Goal: Task Accomplishment & Management: Manage account settings

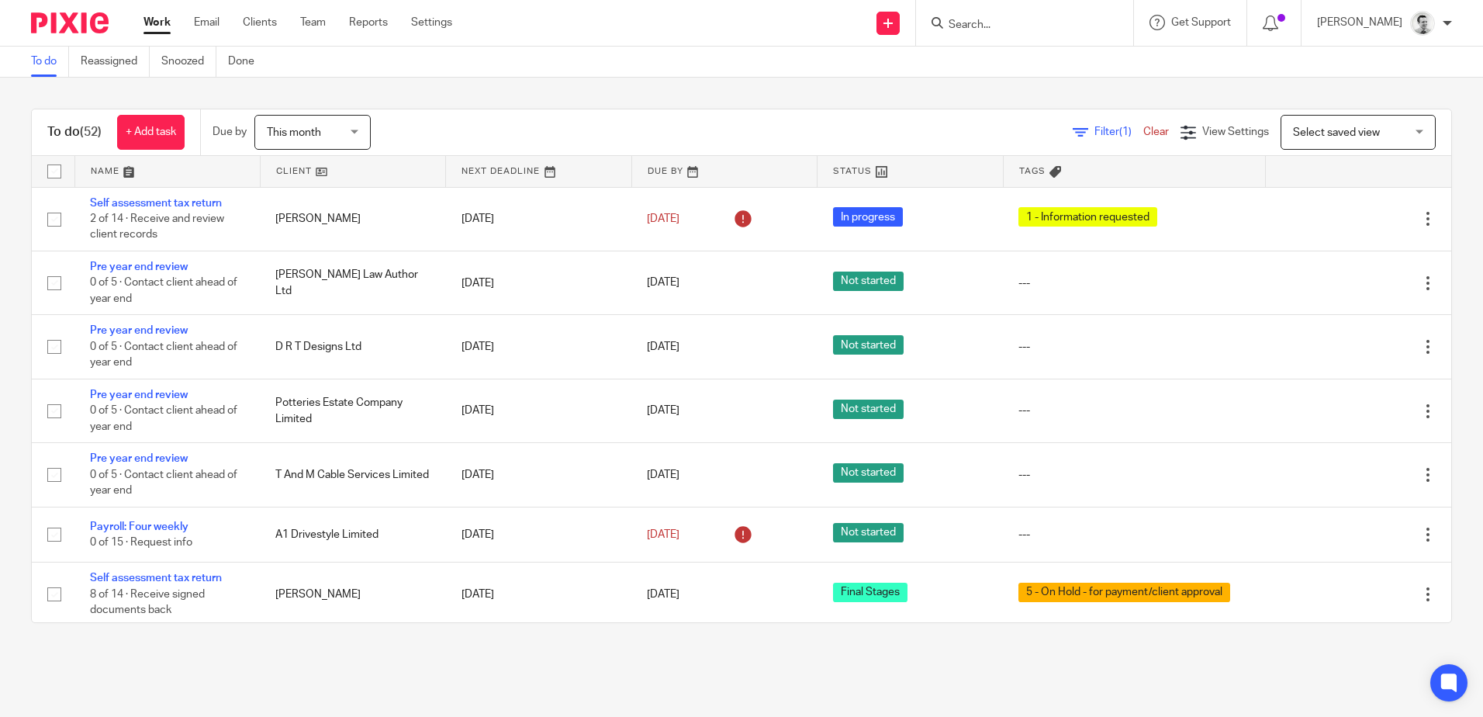
click at [1043, 21] on input "Search" at bounding box center [1017, 26] width 140 height 14
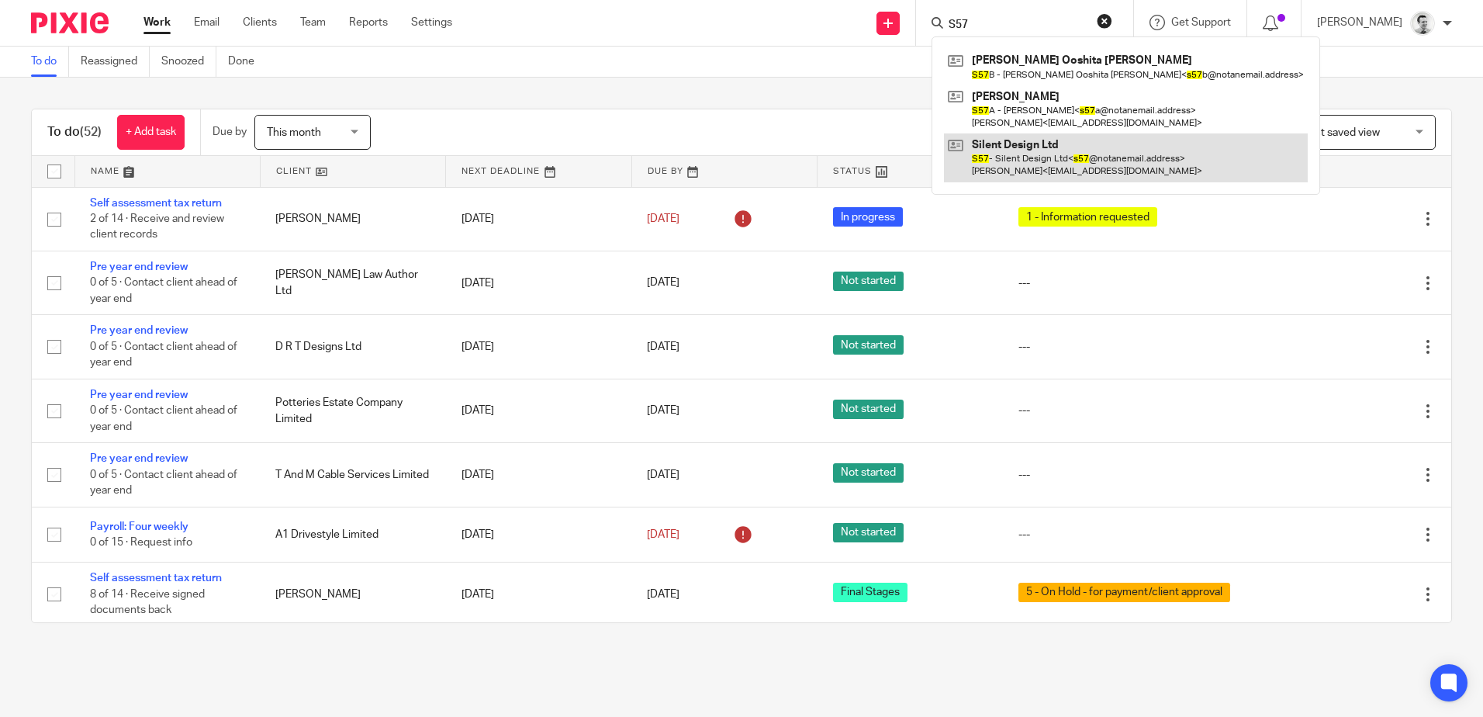
type input "S57"
click at [1036, 171] on link at bounding box center [1126, 157] width 364 height 48
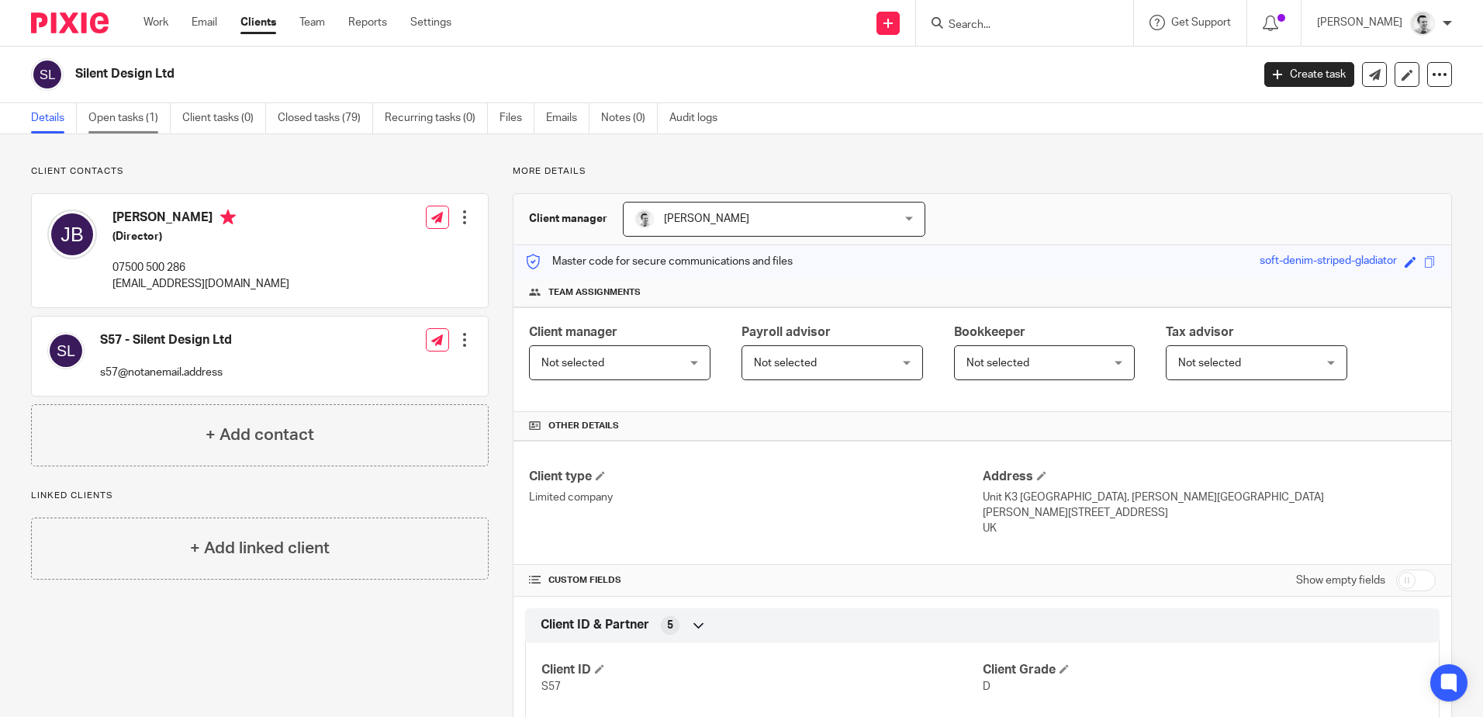
click at [107, 122] on link "Open tasks (1)" at bounding box center [129, 118] width 82 height 30
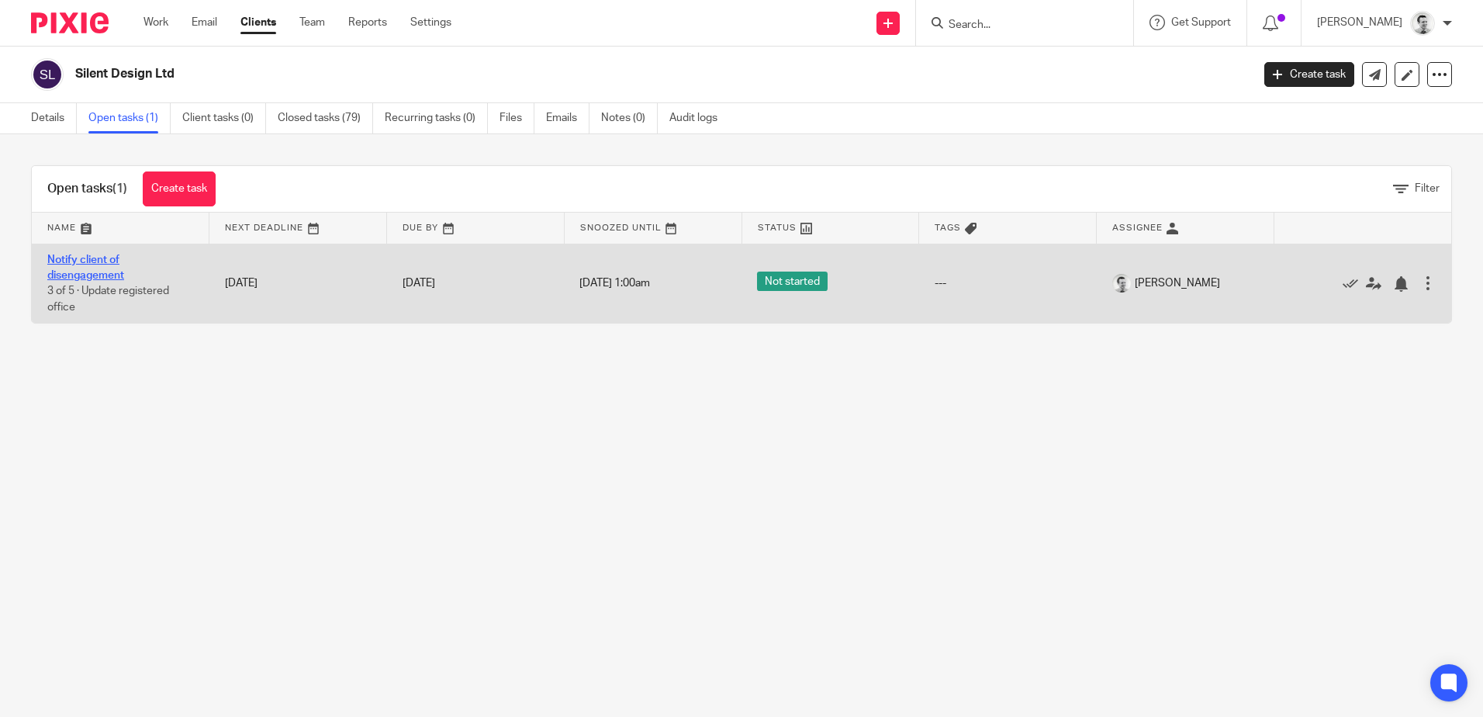
click at [85, 264] on link "Notify client of disengagement" at bounding box center [85, 267] width 77 height 26
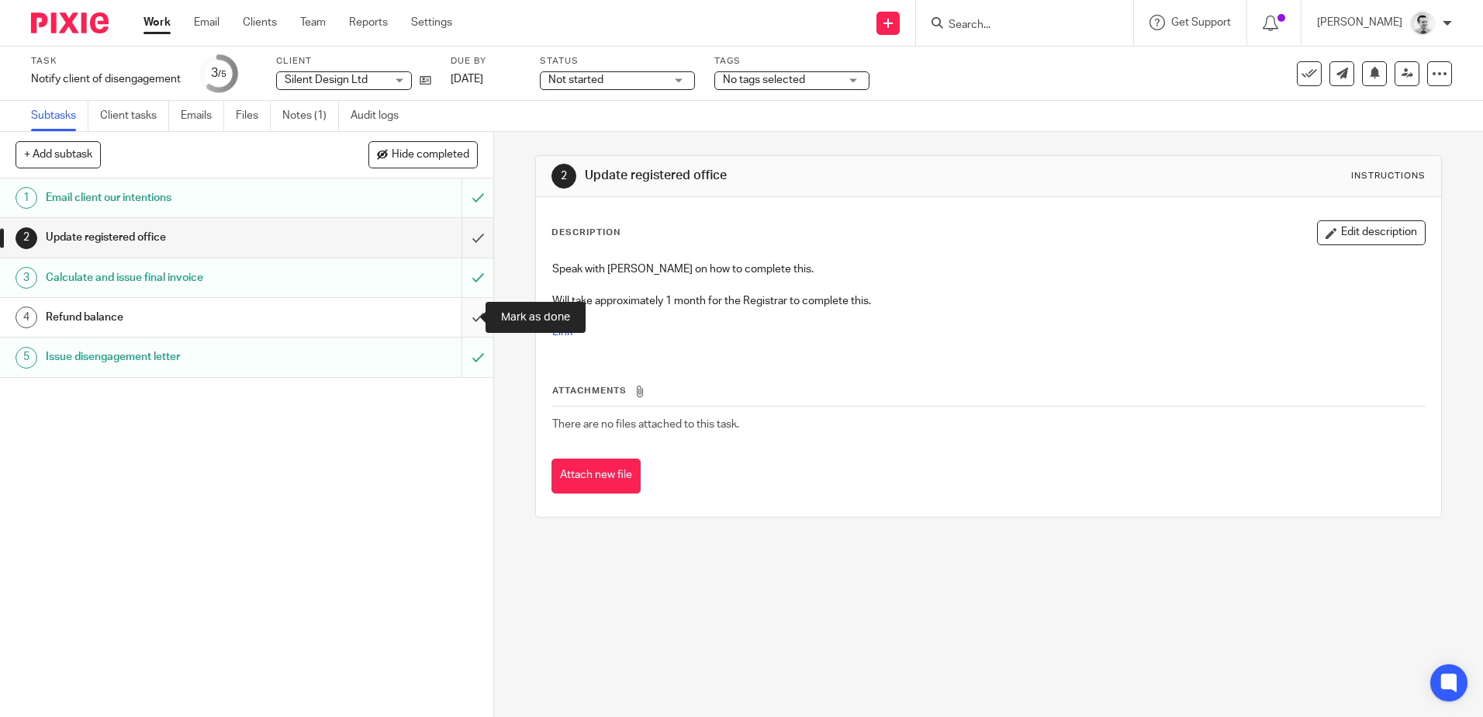
click at [457, 313] on input "submit" at bounding box center [246, 317] width 493 height 39
click at [157, 21] on link "Work" at bounding box center [157, 23] width 27 height 16
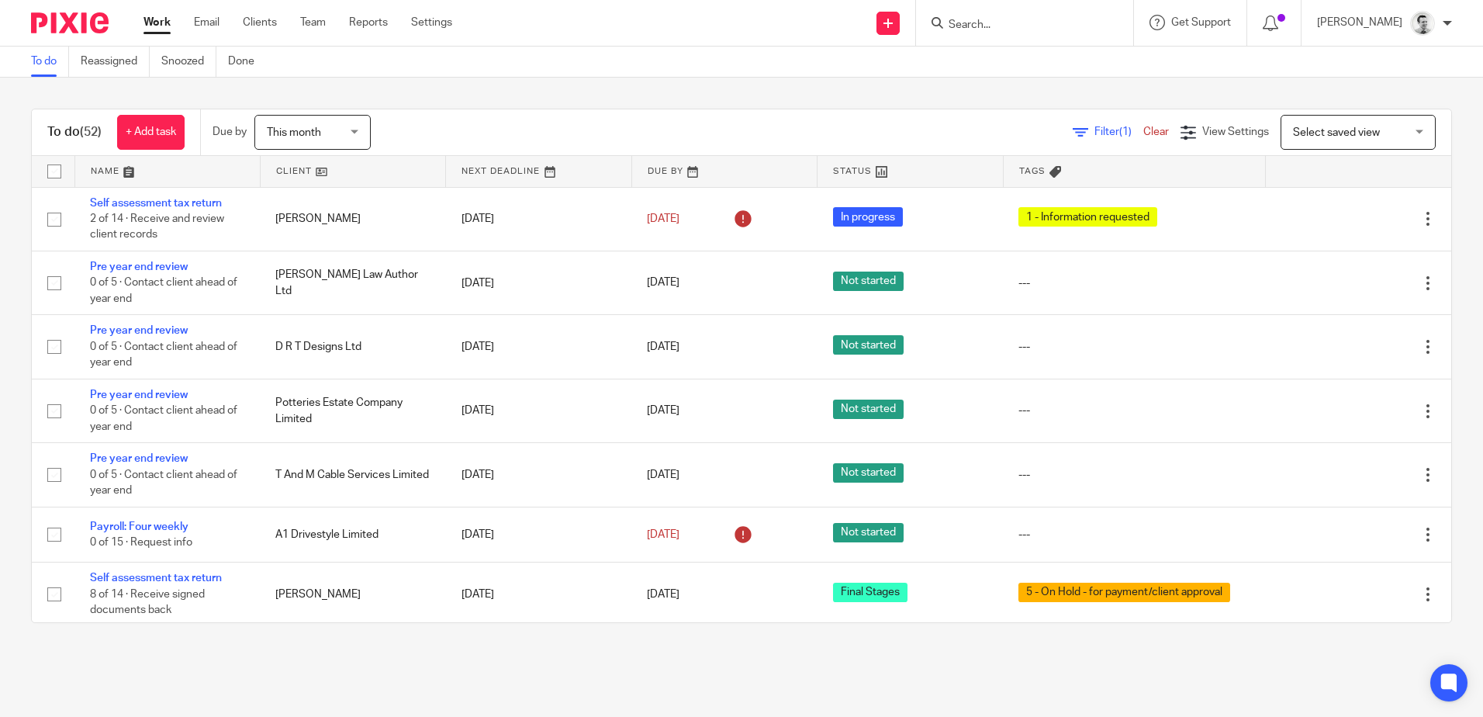
click at [990, 20] on input "Search" at bounding box center [1017, 26] width 140 height 14
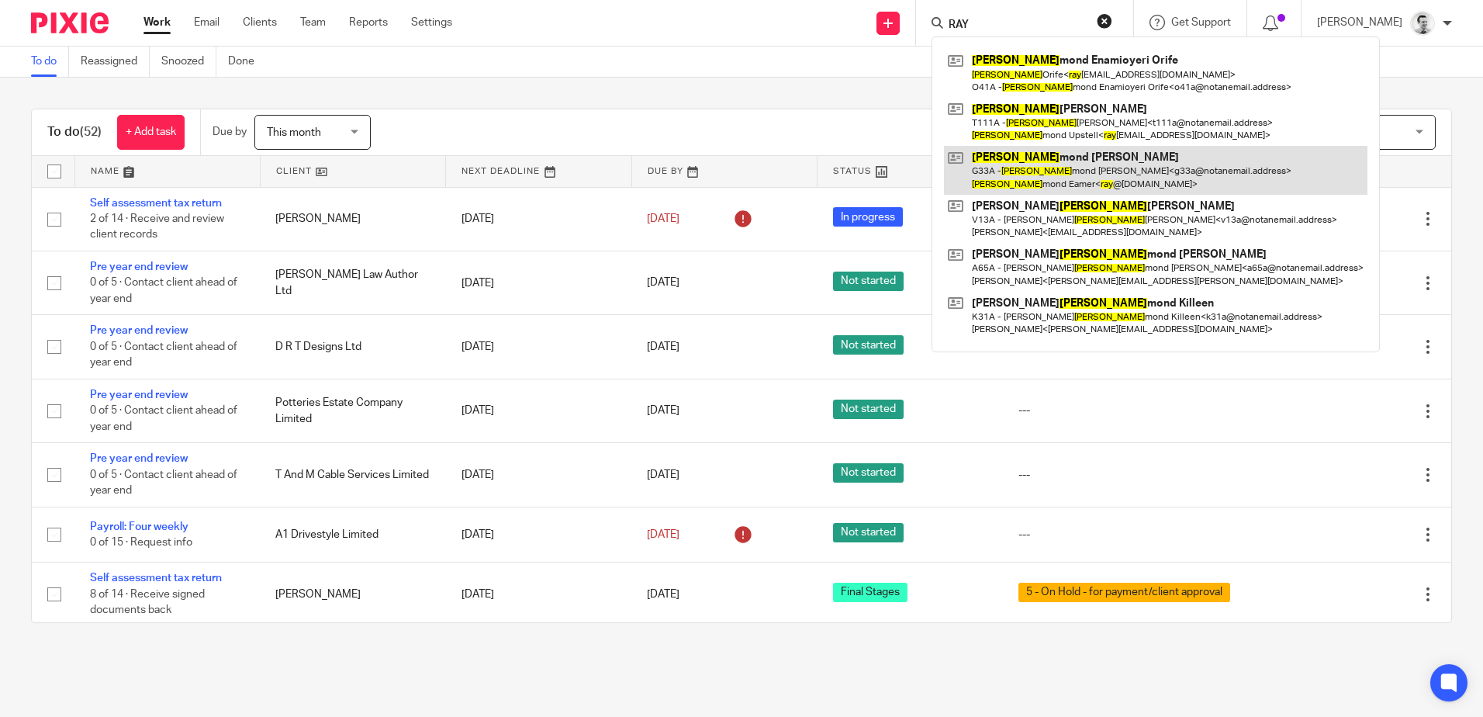
type input "RAY"
click at [1057, 180] on link at bounding box center [1156, 170] width 424 height 48
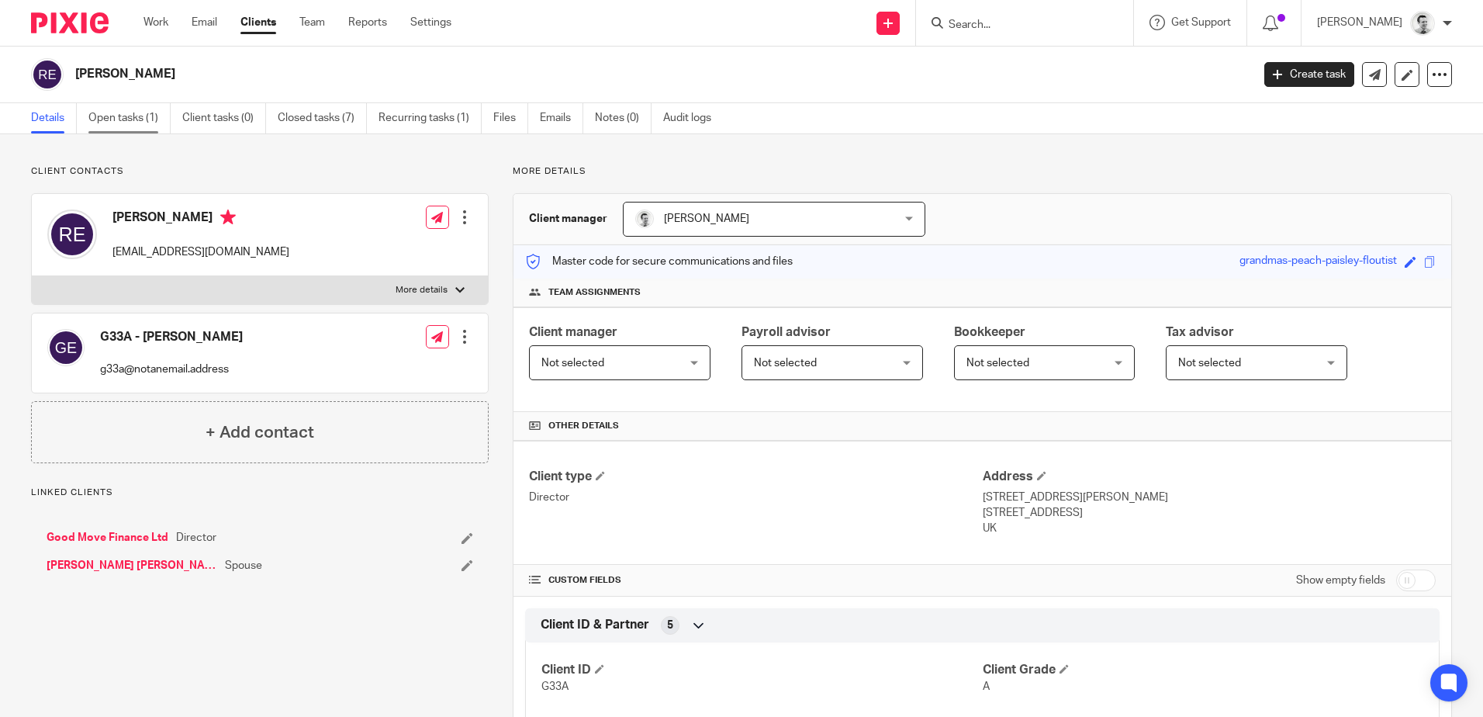
click at [105, 117] on link "Open tasks (1)" at bounding box center [129, 118] width 82 height 30
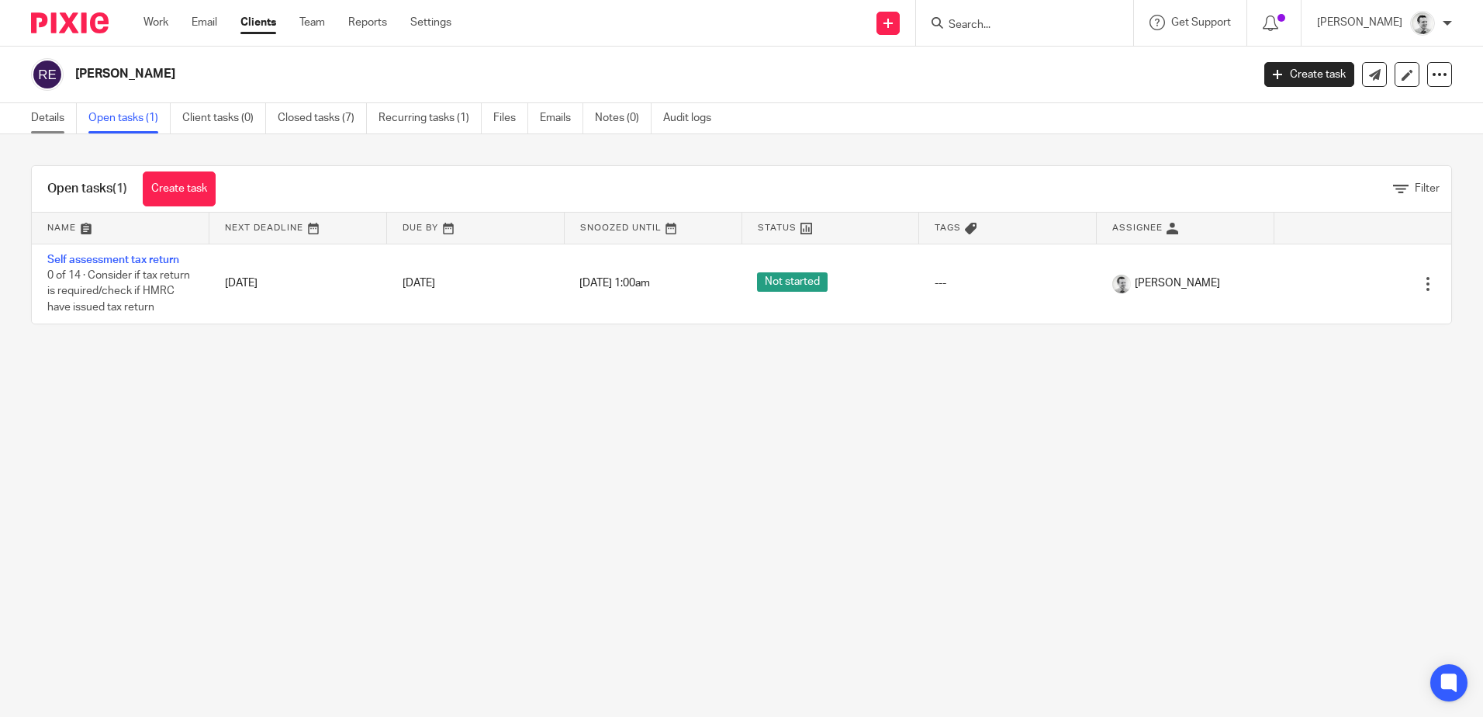
click at [33, 117] on link "Details" at bounding box center [54, 118] width 46 height 30
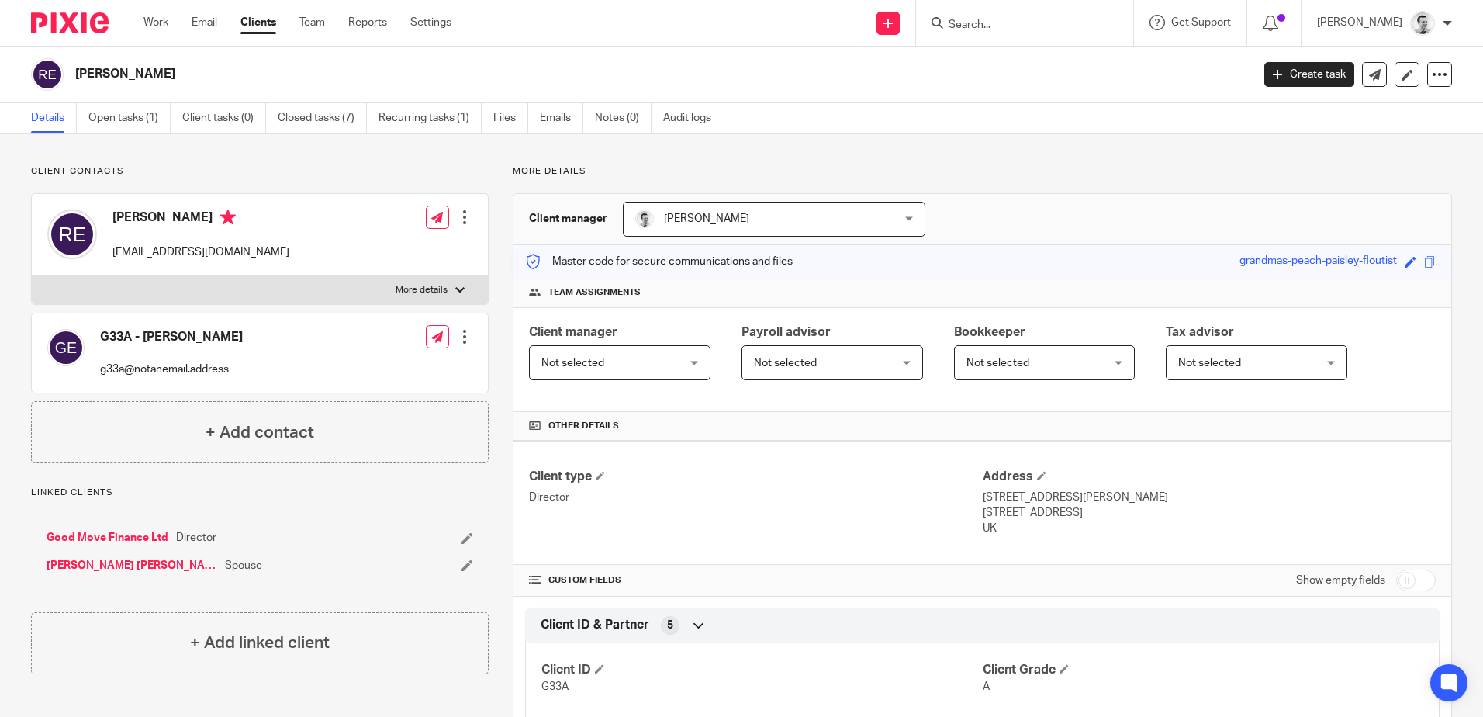
drag, startPoint x: 970, startPoint y: 496, endPoint x: 1120, endPoint y: 538, distance: 156.2
click at [1120, 538] on div "Client type Director Address 2 Chapel Row, Shute Lane Porthleven, Cornwall, TR1…" at bounding box center [983, 503] width 938 height 124
click at [1119, 536] on div "Client type Director Address 2 Chapel Row, Shute Lane Porthleven, Cornwall, TR1…" at bounding box center [983, 503] width 938 height 124
click at [1153, 513] on p "Porthleven, Cornwall, TR13 9HY" at bounding box center [1209, 513] width 453 height 16
click at [297, 116] on link "Closed tasks (7)" at bounding box center [322, 118] width 89 height 30
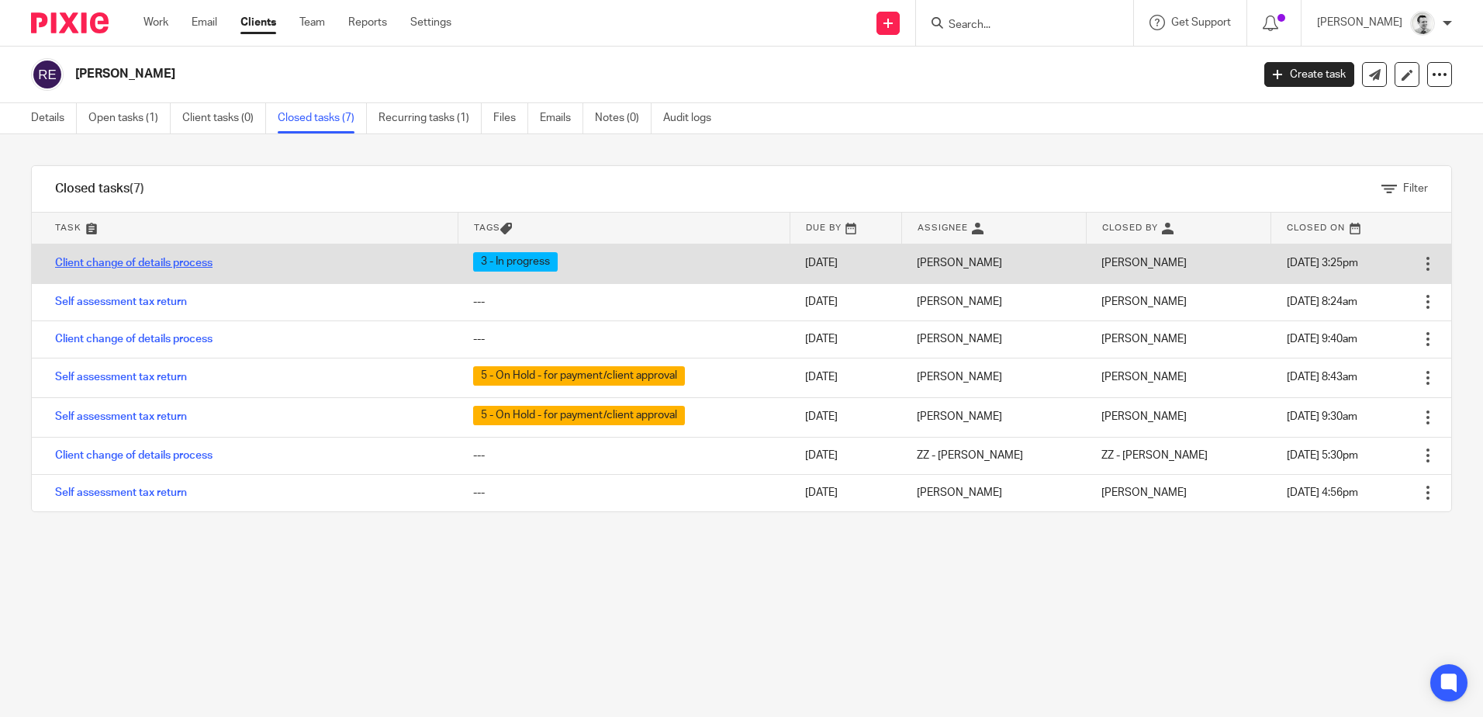
click at [158, 267] on link "Client change of details process" at bounding box center [133, 263] width 157 height 11
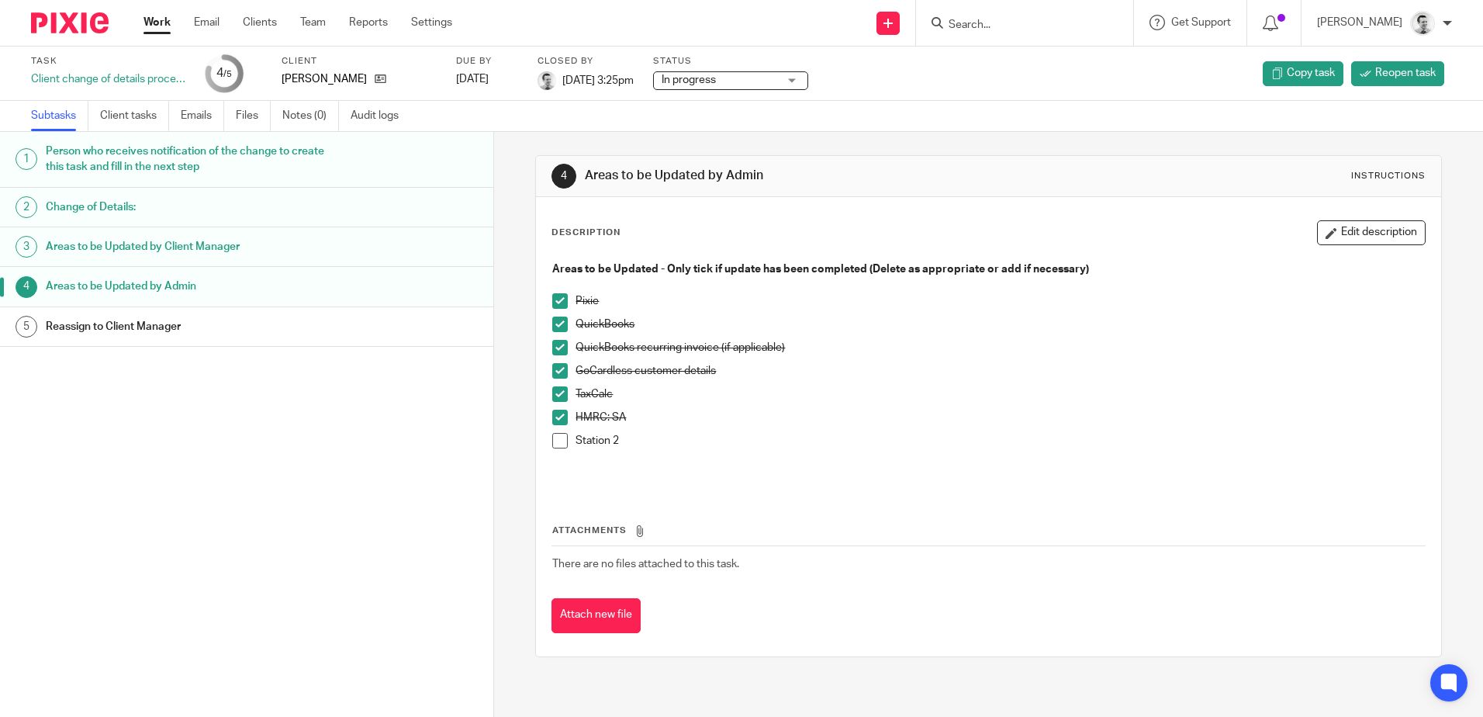
click at [158, 245] on h1 "Areas to be Updated by Client Manager" at bounding box center [190, 246] width 289 height 23
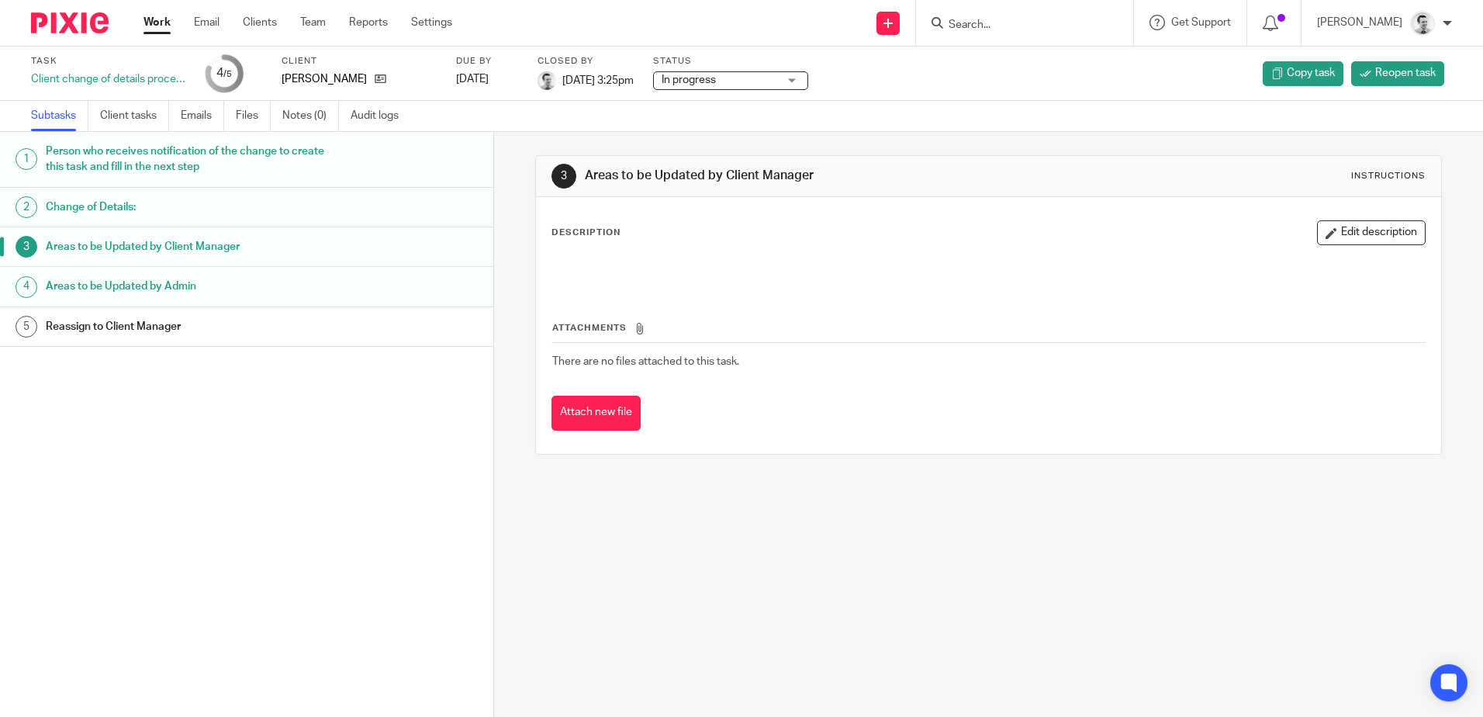
click at [116, 206] on h1 "Change of Details:" at bounding box center [190, 206] width 289 height 23
